Goal: Task Accomplishment & Management: Manage account settings

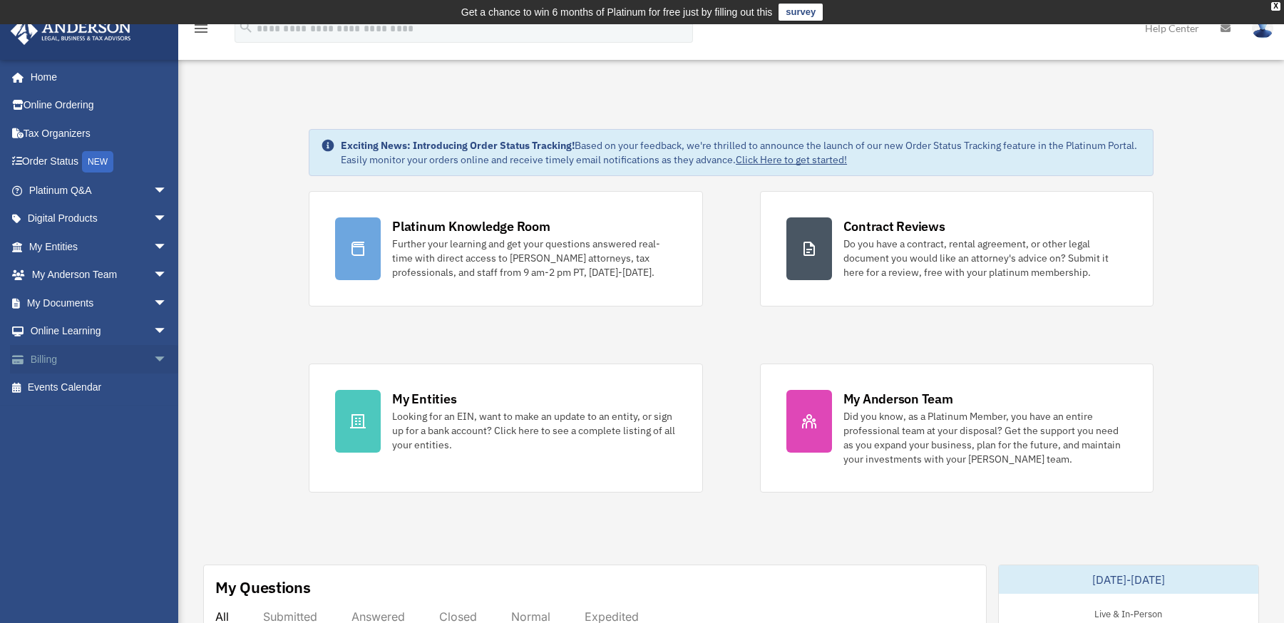
click at [68, 364] on link "Billing arrow_drop_down" at bounding box center [99, 359] width 179 height 29
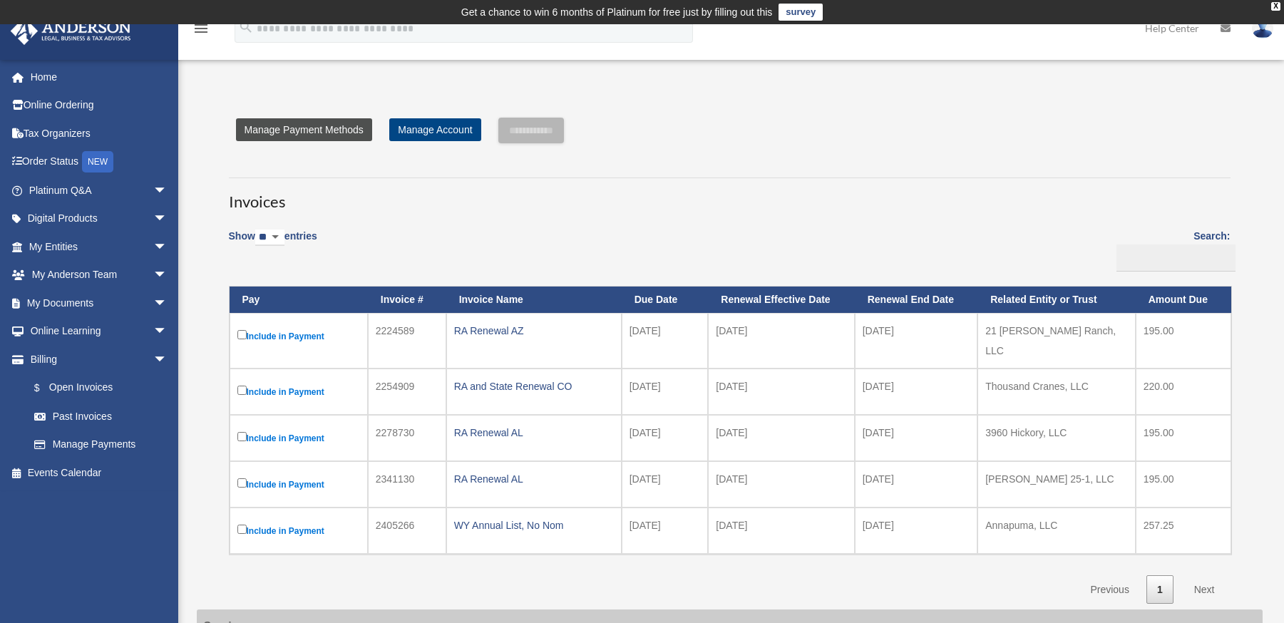
click at [343, 133] on link "Manage Payment Methods" at bounding box center [304, 129] width 136 height 23
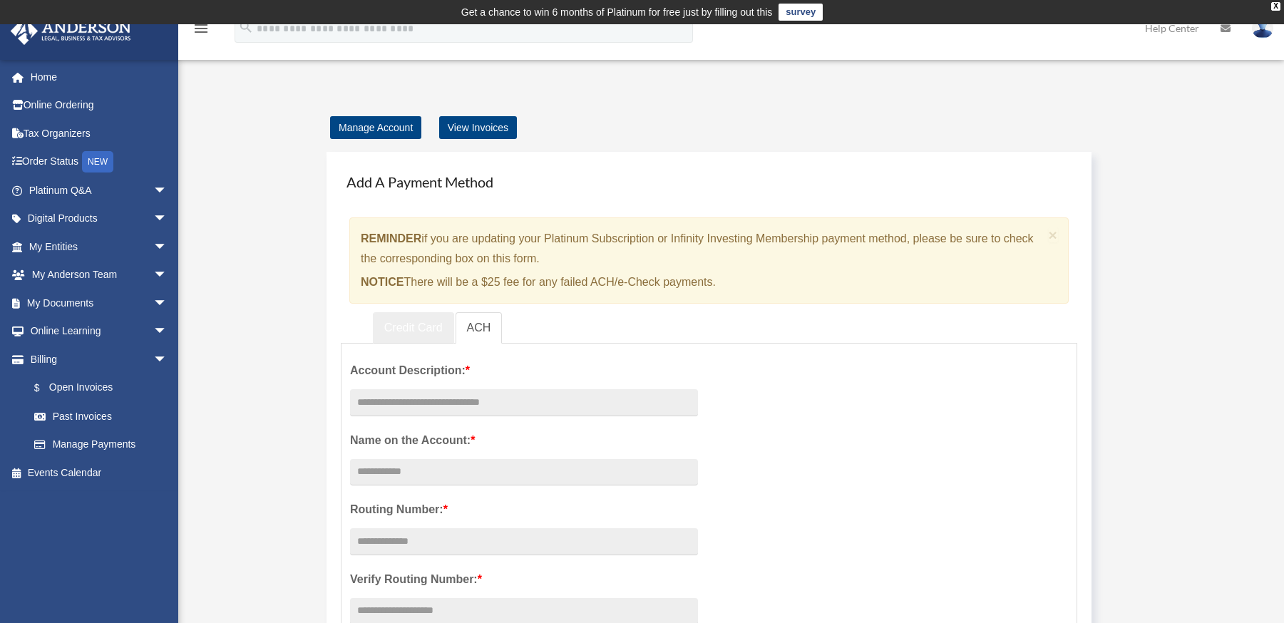
click at [420, 326] on link "Credit Card" at bounding box center [413, 328] width 81 height 32
